Goal: Communication & Community: Ask a question

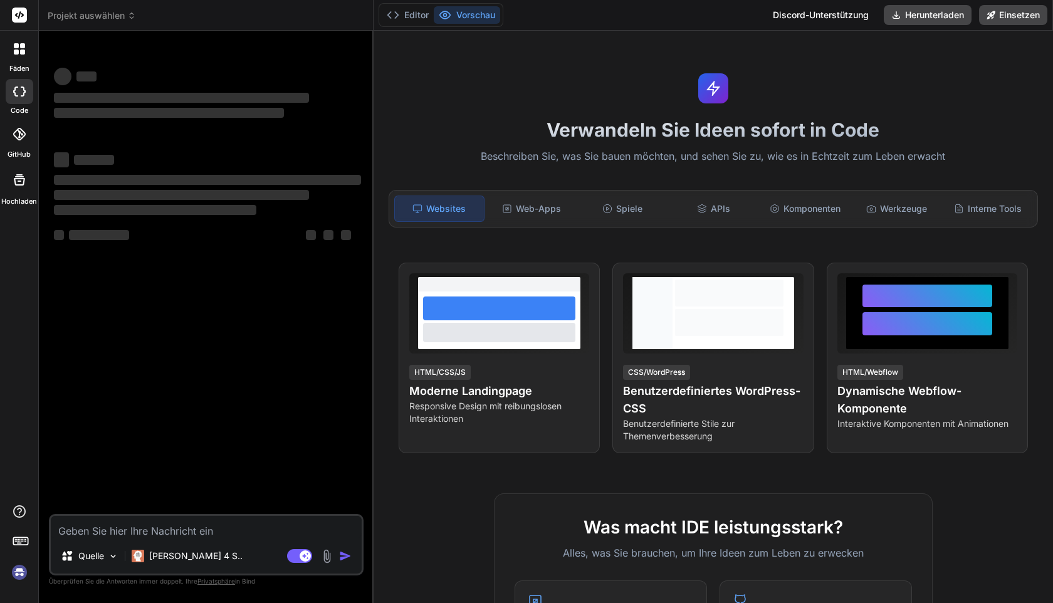
click at [19, 573] on img at bounding box center [19, 572] width 21 height 21
click at [16, 584] on div "Fäden Code GitHub Prem Hochladen" at bounding box center [19, 301] width 39 height 603
click at [19, 579] on img at bounding box center [19, 572] width 21 height 21
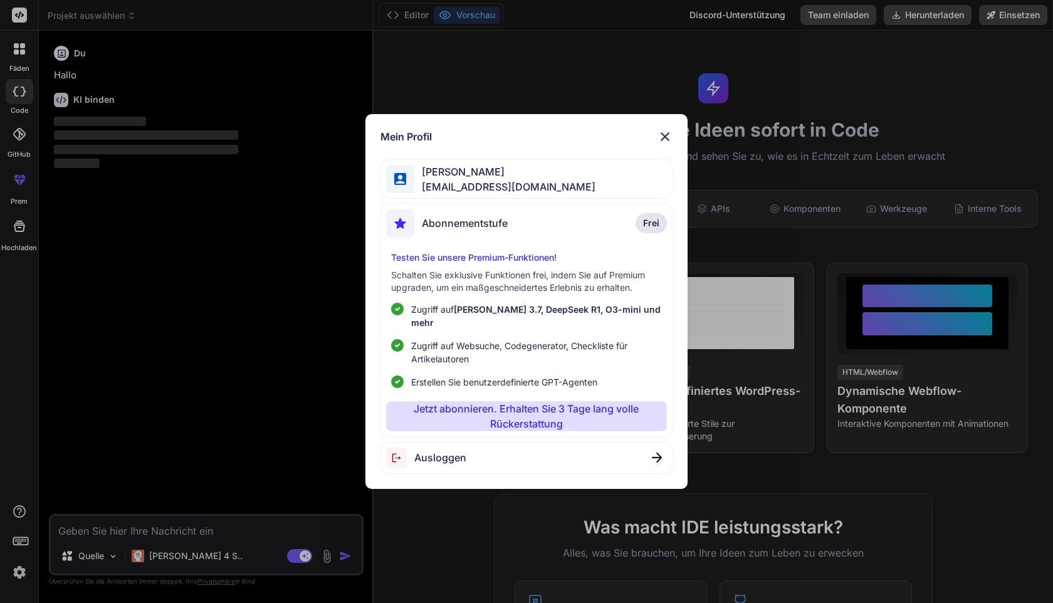
click at [665, 136] on img at bounding box center [665, 136] width 15 height 15
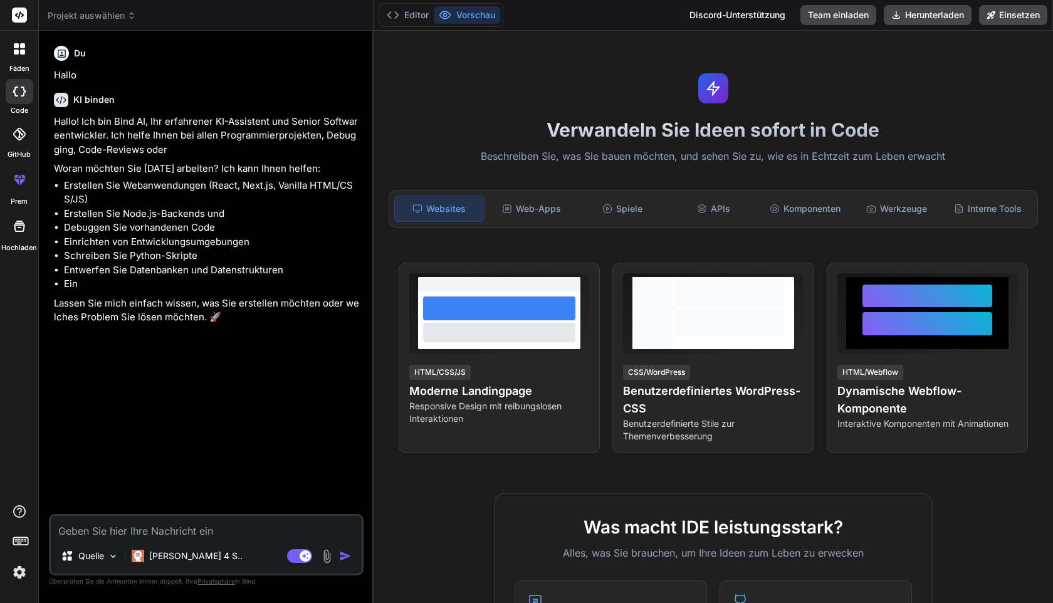
type textarea "x"
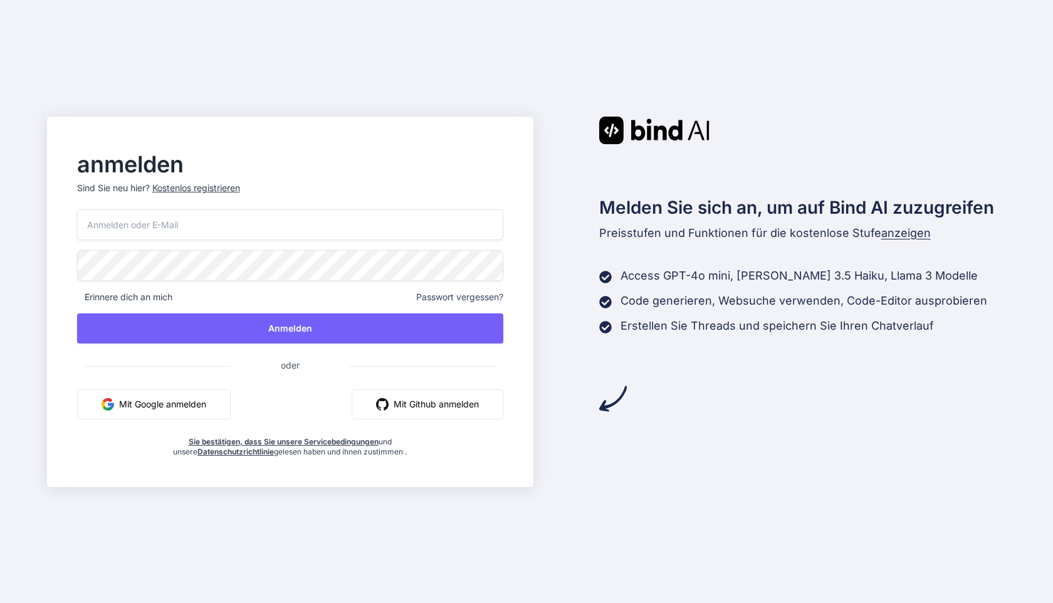
click at [159, 414] on button "Mit Google anmelden" at bounding box center [154, 404] width 154 height 30
